Goal: Find specific page/section: Find specific page/section

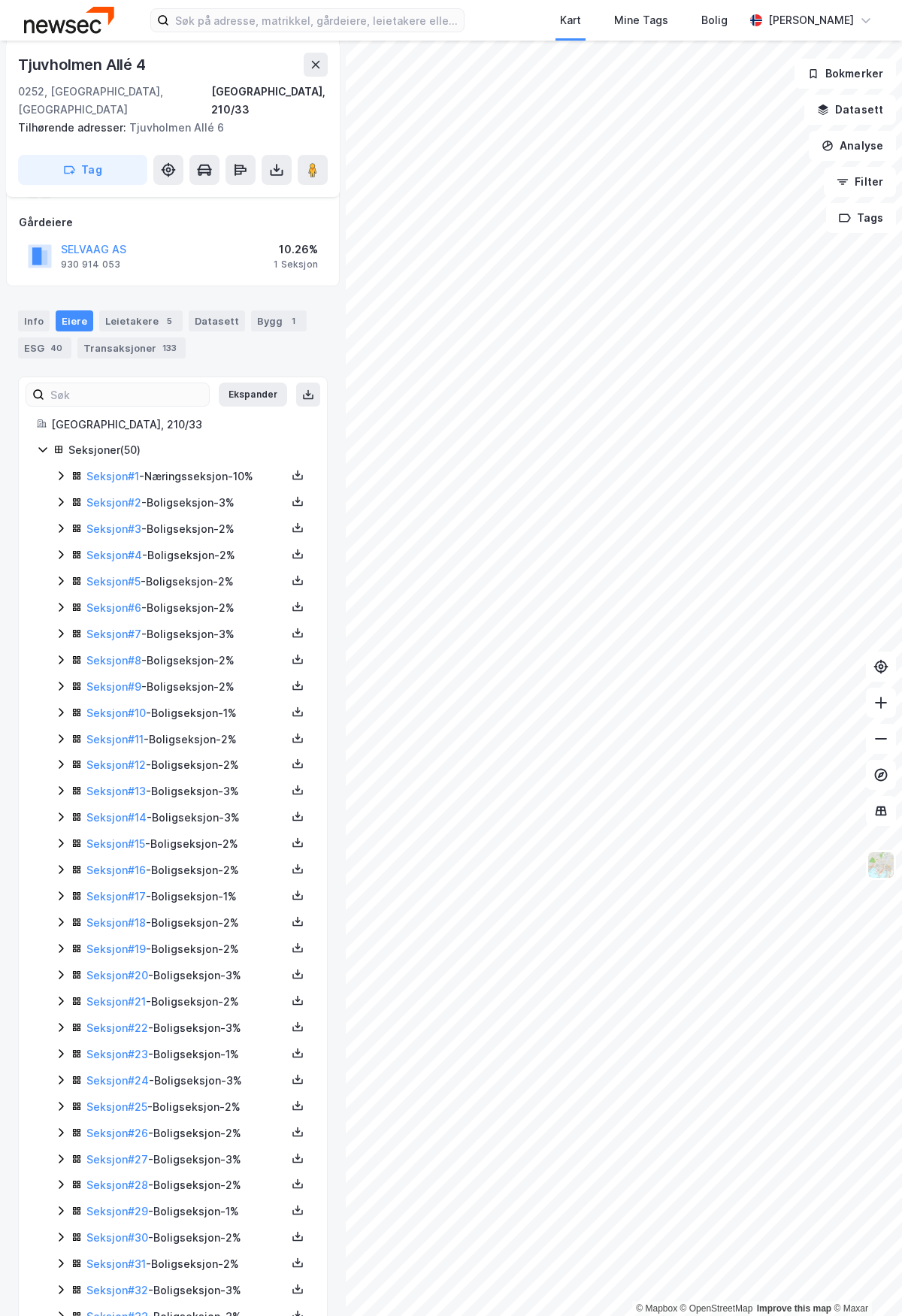
scroll to position [216, 0]
